Goal: Task Accomplishment & Management: Complete application form

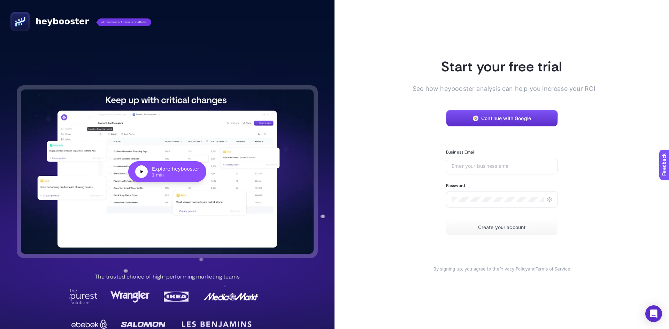
click at [625, 131] on article "Start your free trial See how heybooster analysis can help you increase your RO…" at bounding box center [501, 164] width 334 height 329
click at [505, 165] on input "Business Email" at bounding box center [502, 166] width 101 height 6
type input "[EMAIL_ADDRESS][DOMAIN_NAME]"
click at [548, 198] on icon at bounding box center [550, 200] width 6 height 6
click at [495, 227] on span "Create your account" at bounding box center [502, 228] width 48 height 6
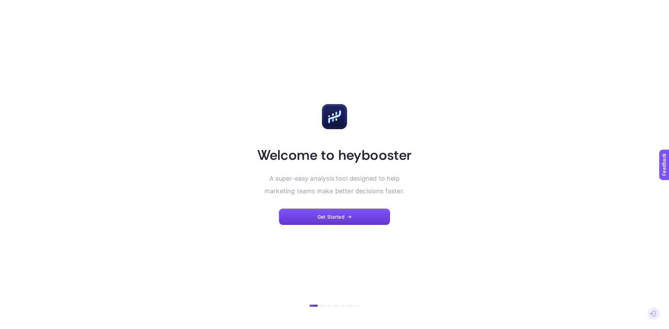
click at [353, 214] on button "Get Started" at bounding box center [334, 217] width 111 height 17
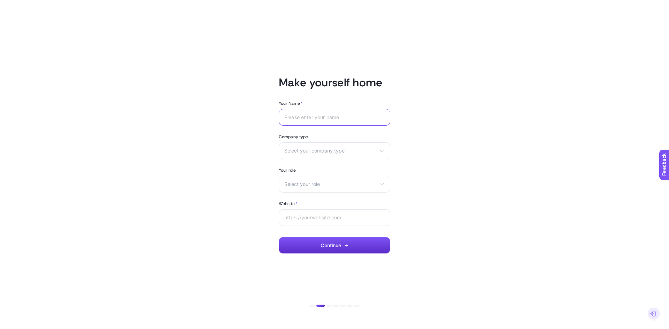
click at [341, 115] on input "Your Name *" at bounding box center [334, 118] width 100 height 6
type input "İrem Üner"
click at [386, 146] on div "Select your company type eCommerce Agency Other" at bounding box center [334, 151] width 111 height 17
click at [0, 0] on li "Other" at bounding box center [0, 0] width 0 height 0
click at [316, 178] on div "Select your role Marketing manager Digital consultant Facebook executive Social…" at bounding box center [334, 184] width 111 height 17
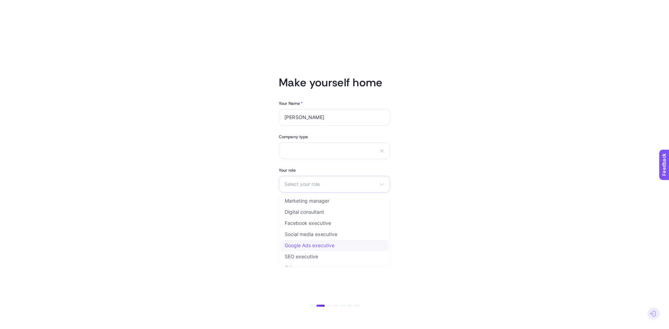
scroll to position [8, 0]
click at [317, 259] on li "Other" at bounding box center [334, 259] width 108 height 11
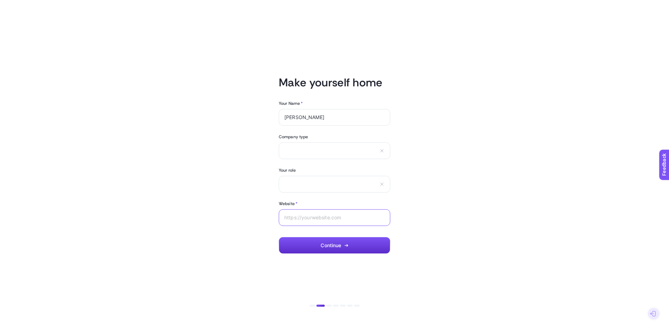
click at [314, 221] on div at bounding box center [334, 217] width 111 height 17
paste input "https://www.dogtas.com/"
type input "https://www.dogtas.com/"
click at [330, 243] on span "Continue" at bounding box center [331, 246] width 21 height 6
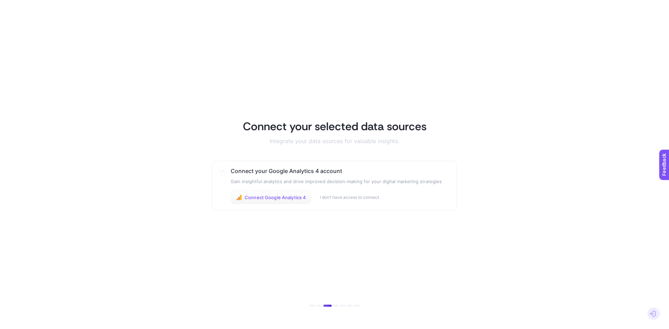
click at [280, 199] on span "Connect Google Analytics 4" at bounding box center [275, 198] width 61 height 6
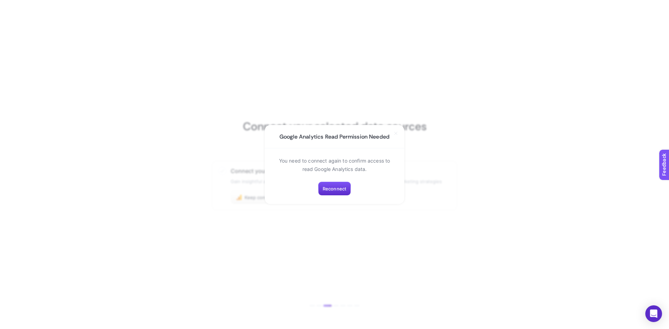
drag, startPoint x: 279, startPoint y: 159, endPoint x: 378, endPoint y: 171, distance: 99.7
click at [378, 171] on p "You need to connect again to confirm access to read Google Analytics data." at bounding box center [334, 165] width 123 height 17
click at [333, 192] on button "Reconnect" at bounding box center [334, 189] width 33 height 14
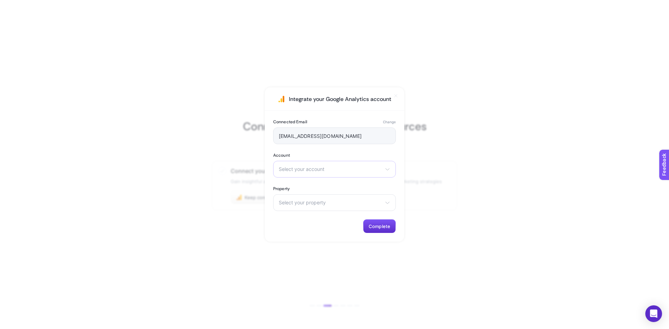
click at [370, 169] on span "Select your account" at bounding box center [330, 170] width 103 height 6
click at [306, 199] on li "Doğtaş" at bounding box center [334, 199] width 119 height 11
click at [318, 205] on span "Select your property" at bounding box center [330, 203] width 103 height 6
click at [316, 235] on span "dogtas.com - GA4" at bounding box center [306, 234] width 54 height 6
click at [386, 228] on span "Complete" at bounding box center [380, 227] width 22 height 6
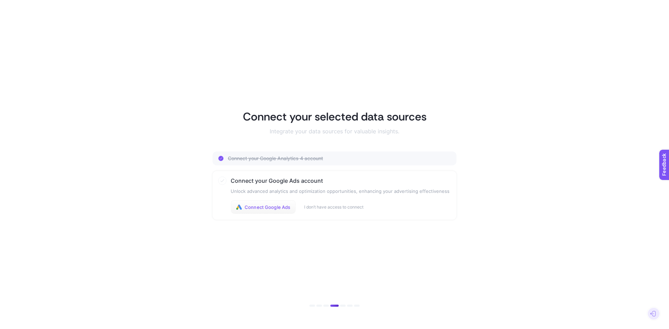
click at [271, 205] on span "Connect Google Ads" at bounding box center [268, 208] width 46 height 6
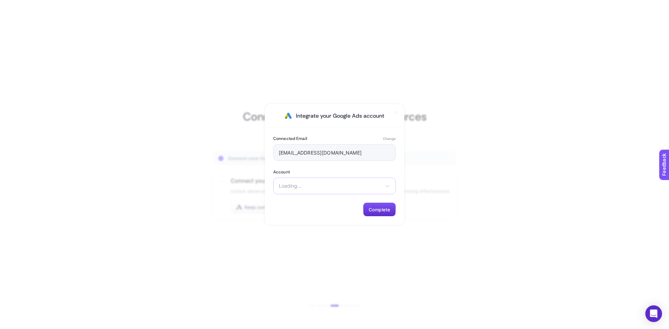
click at [383, 188] on div "Loading... There are no matching options available." at bounding box center [334, 186] width 123 height 17
click at [325, 208] on li "Doğtaş" at bounding box center [334, 213] width 119 height 11
click at [381, 211] on span "Complete" at bounding box center [380, 210] width 22 height 6
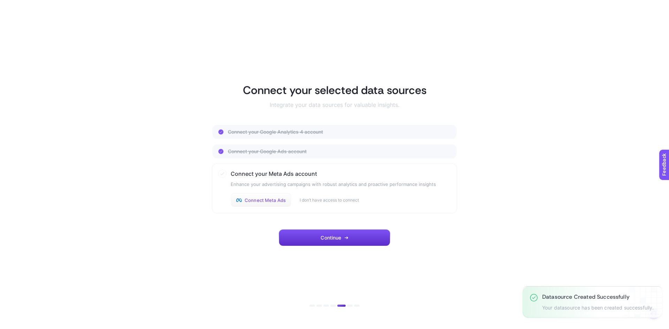
click at [264, 202] on span "Connect Meta Ads" at bounding box center [265, 201] width 41 height 6
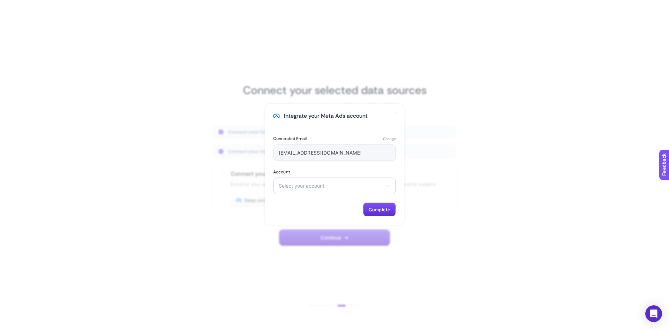
click at [334, 183] on span "Select your account" at bounding box center [330, 186] width 103 height 6
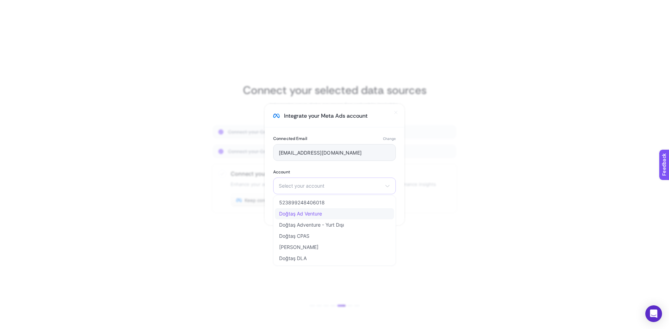
click at [318, 215] on span "Doğtaş Ad Venture" at bounding box center [300, 214] width 43 height 6
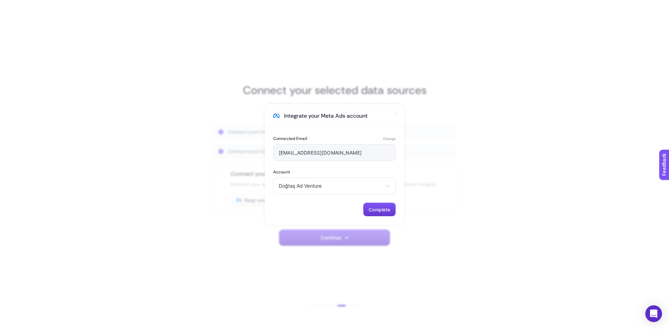
click at [390, 209] on span "Complete" at bounding box center [380, 210] width 22 height 6
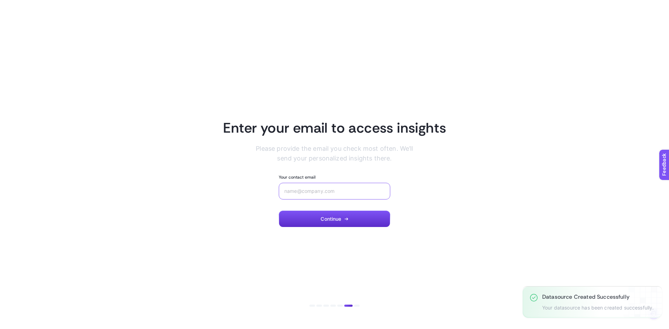
click at [351, 194] on input "Your contact email" at bounding box center [334, 191] width 100 height 6
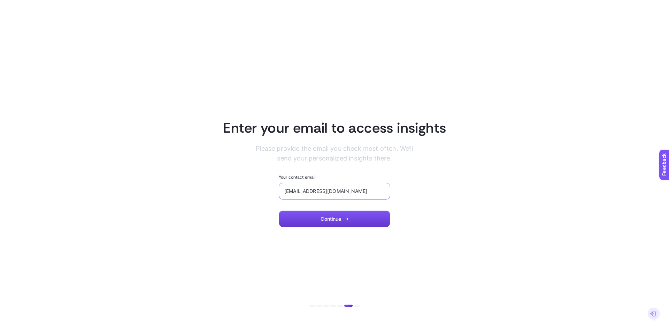
type input "[EMAIL_ADDRESS][DOMAIN_NAME]"
click at [331, 223] on button "Continue" at bounding box center [334, 219] width 111 height 17
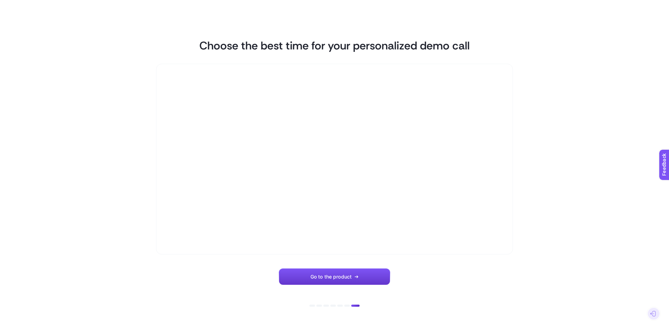
click at [380, 277] on button "Go to the product" at bounding box center [334, 277] width 111 height 17
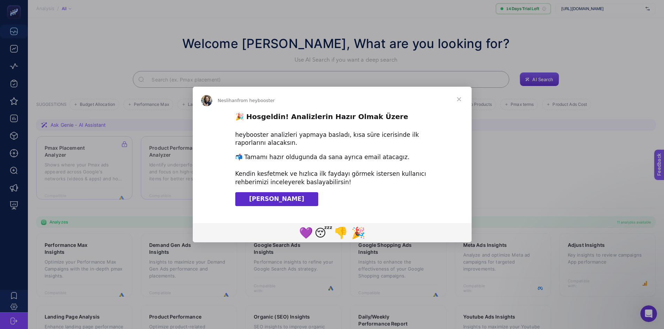
click at [460, 99] on span "Close" at bounding box center [458, 99] width 25 height 25
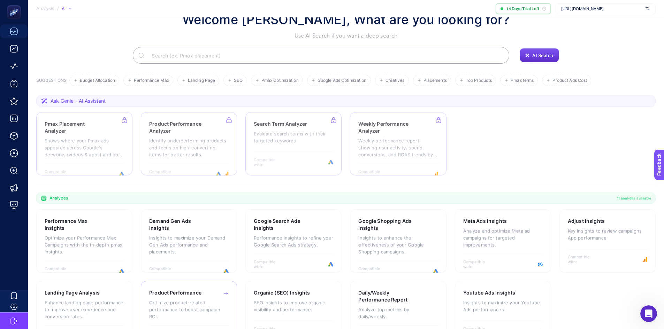
scroll to position [48, 0]
